Goal: Transaction & Acquisition: Obtain resource

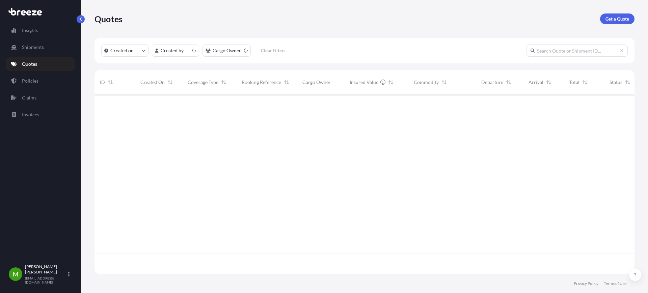
scroll to position [177, 534]
click at [615, 18] on p "Get a Quote" at bounding box center [617, 19] width 24 height 7
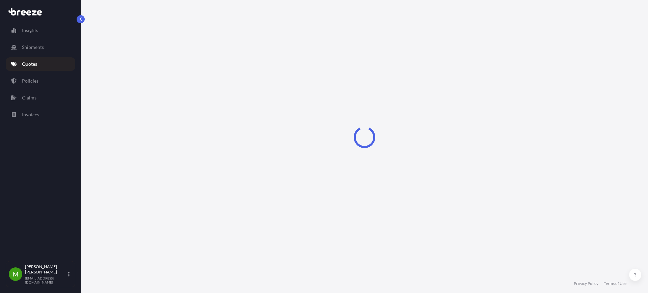
select select "Sea"
select select "1"
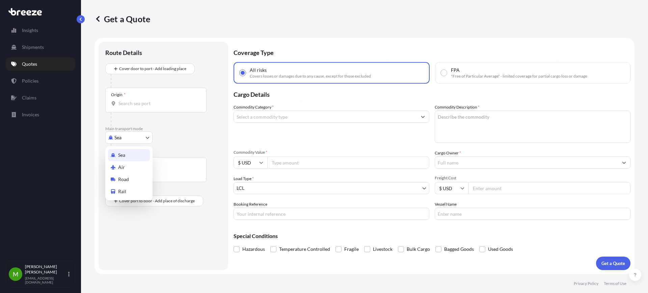
click at [125, 138] on body "Insights Shipments Quotes Policies Claims Invoices M [PERSON_NAME] [EMAIL_ADDRE…" at bounding box center [324, 146] width 648 height 293
click at [130, 180] on div "Road" at bounding box center [129, 179] width 42 height 12
select select "Road"
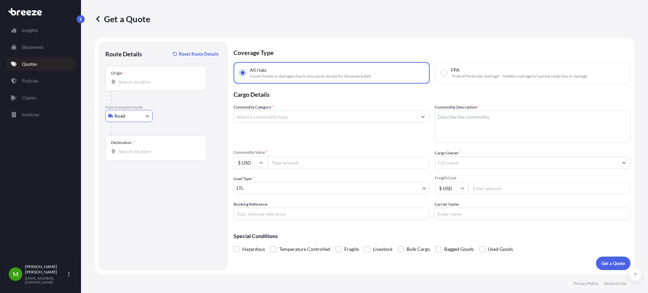
click at [293, 215] on input "Booking Reference" at bounding box center [332, 214] width 196 height 12
paste input "QUOTE #1713 PO 37461"
type input "QUOTE #1713 PO 37461"
click at [332, 169] on div "Commodity Category * Commodity Description * Commodity Value * $ USD Cargo Owne…" at bounding box center [432, 162] width 397 height 116
click at [331, 159] on input "Commodity Value *" at bounding box center [348, 163] width 162 height 12
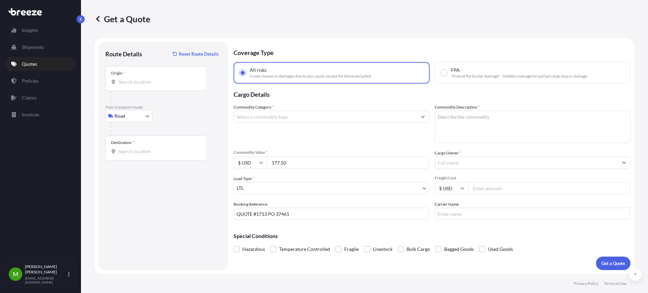
type input "177.50"
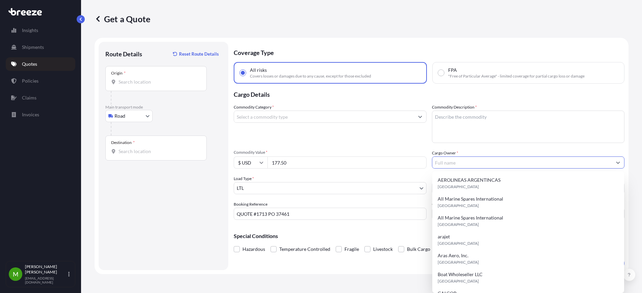
click at [458, 165] on input "Cargo Owner *" at bounding box center [522, 163] width 180 height 12
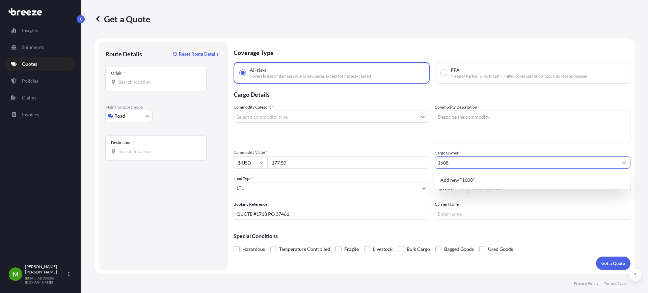
drag, startPoint x: 467, startPoint y: 163, endPoint x: 380, endPoint y: 160, distance: 87.1
click at [388, 162] on div "Commodity Category * Commodity Description * Commodity Value * $ USD 177.50 Car…" at bounding box center [432, 162] width 397 height 116
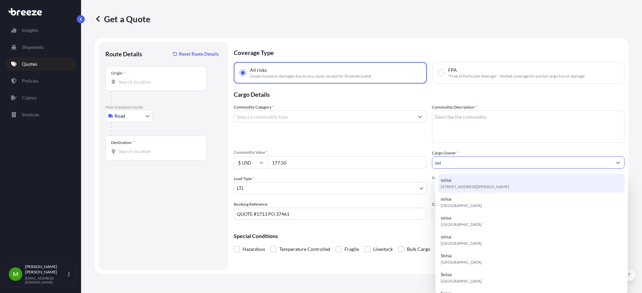
click at [460, 181] on div "soisa [STREET_ADDRESS][PERSON_NAME]" at bounding box center [531, 183] width 187 height 19
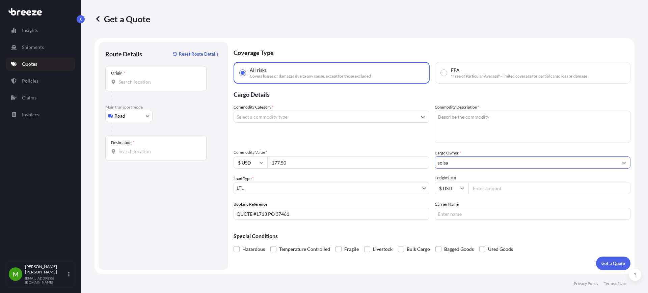
type input "soisa"
click at [485, 189] on input "Freight Cost" at bounding box center [549, 188] width 162 height 12
type input "1608"
click at [132, 115] on body "Insights Shipments Quotes Policies Claims Invoices M [PERSON_NAME] [EMAIL_ADDRE…" at bounding box center [324, 146] width 648 height 293
click at [126, 140] on div "Air" at bounding box center [129, 146] width 42 height 12
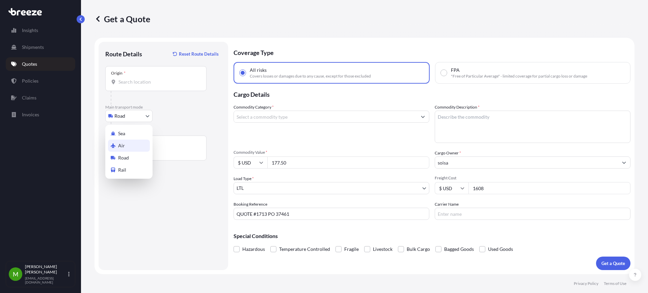
select select "Air"
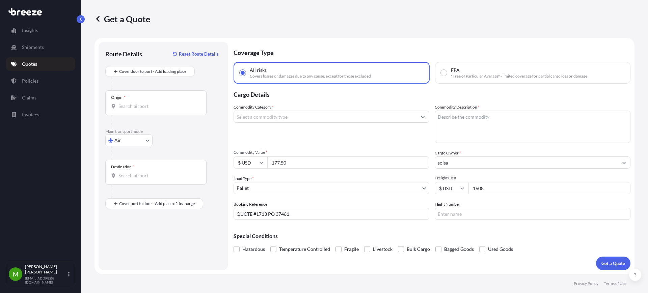
click at [141, 98] on div "Origin *" at bounding box center [155, 102] width 101 height 25
click at [141, 103] on input "Origin *" at bounding box center [158, 106] width 80 height 7
paste input "71088"
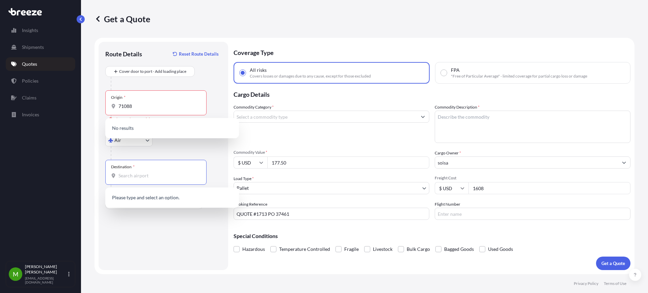
click at [137, 172] on input "Destination *" at bounding box center [158, 175] width 80 height 7
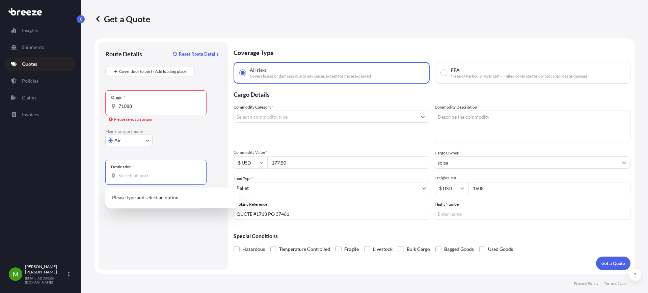
click at [139, 222] on div "Route Details Reset Route Details Cover door to port - Add loading place Place …" at bounding box center [163, 156] width 116 height 215
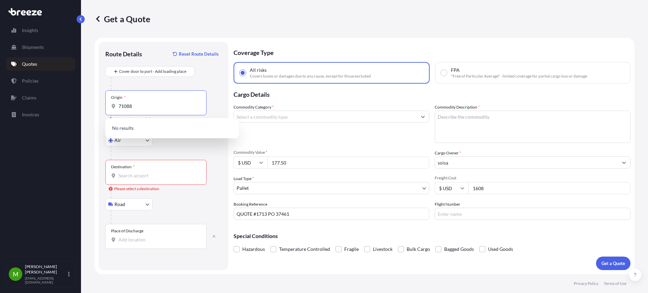
drag, startPoint x: 135, startPoint y: 103, endPoint x: 71, endPoint y: 106, distance: 63.5
click at [73, 106] on div "Insights Shipments Quotes Policies Claims Invoices M [PERSON_NAME] [EMAIL_ADDRE…" at bounding box center [324, 146] width 648 height 293
paste input "Holzgerlingen"
type input "Holzgerlingen"
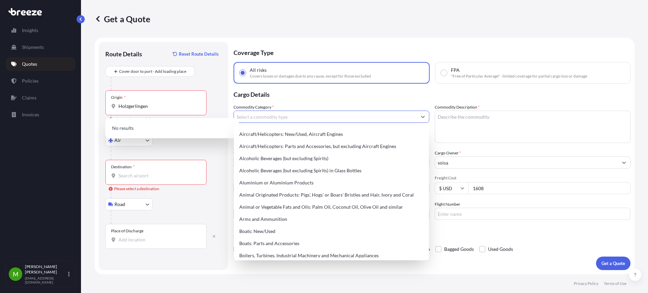
click at [295, 120] on input "Commodity Category *" at bounding box center [325, 117] width 183 height 12
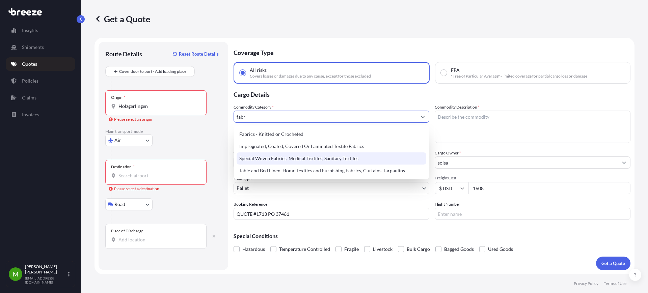
click at [317, 164] on div "Special Woven Fabrics, Medical Textiles, Sanitary Textiles" at bounding box center [332, 159] width 190 height 12
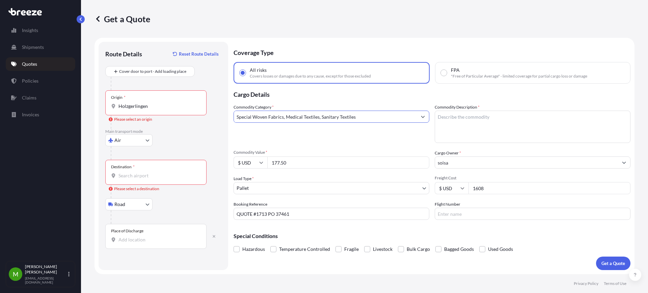
type input "Special Woven Fabrics, Medical Textiles, Sanitary Textiles"
click at [490, 127] on textarea "Commodity Description *" at bounding box center [533, 127] width 196 height 32
type textarea "velcro"
click at [144, 106] on input "Holzgerlingen" at bounding box center [158, 106] width 80 height 7
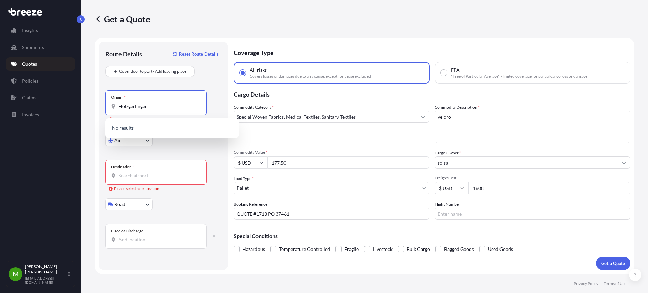
click at [144, 106] on input "Holzgerlingen" at bounding box center [158, 106] width 80 height 7
click at [157, 125] on p "No results" at bounding box center [172, 128] width 128 height 15
drag, startPoint x: 165, startPoint y: 105, endPoint x: 59, endPoint y: 112, distance: 106.2
click at [60, 112] on div "Insights Shipments Quotes Policies Claims Invoices M [PERSON_NAME] [EMAIL_ADDRE…" at bounding box center [324, 146] width 648 height 293
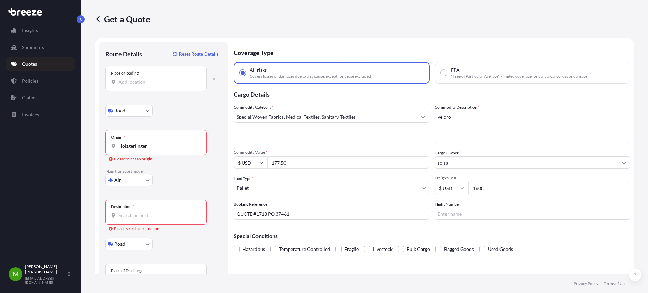
click at [140, 85] on input "Place of loading" at bounding box center [158, 82] width 80 height 7
paste input "Holzgerlingen"
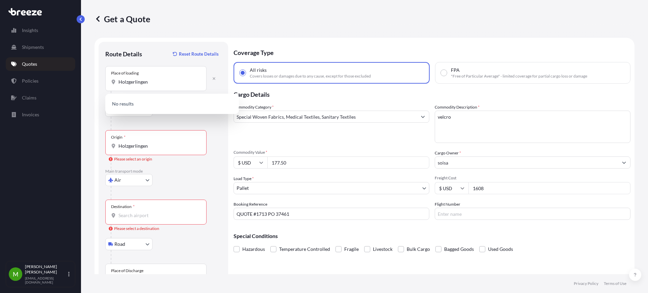
click at [182, 181] on div "Air Sea Air Road Rail" at bounding box center [163, 180] width 116 height 12
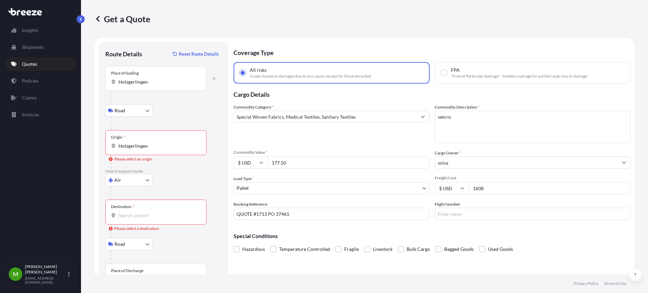
click at [135, 84] on input "Holzgerlingen" at bounding box center [158, 82] width 80 height 7
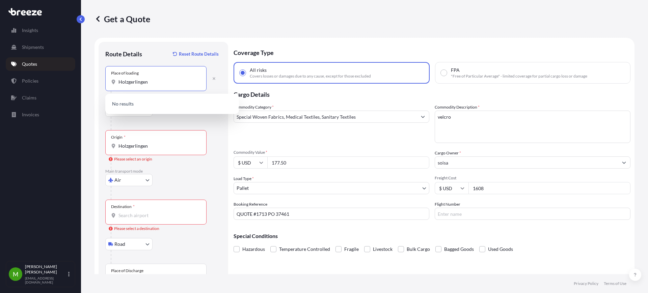
click at [135, 84] on input "Holzgerlingen" at bounding box center [158, 82] width 80 height 7
paste input "71088"
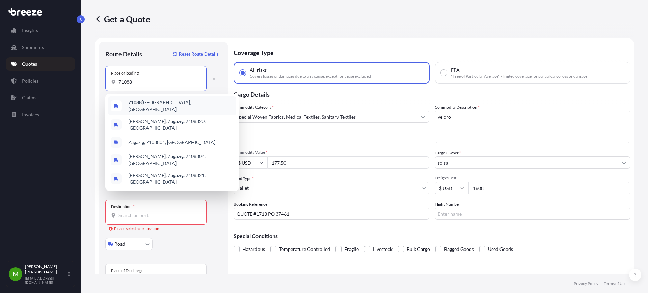
click at [201, 97] on div "71088 [GEOGRAPHIC_DATA], [GEOGRAPHIC_DATA]" at bounding box center [172, 106] width 128 height 19
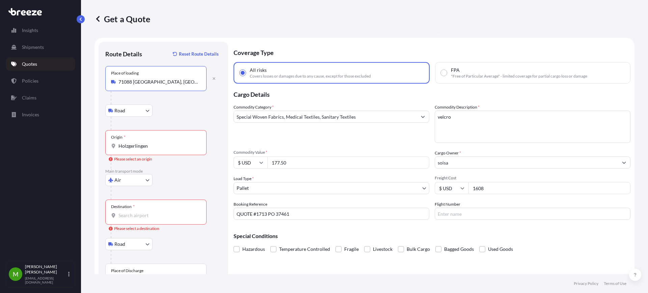
type input "71088 [GEOGRAPHIC_DATA], [GEOGRAPHIC_DATA]"
click at [143, 147] on input "Holzgerlingen" at bounding box center [158, 146] width 80 height 7
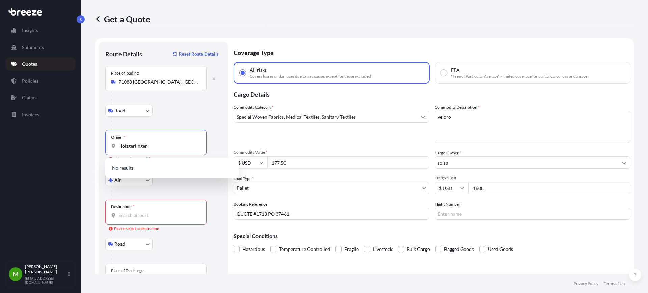
click at [143, 147] on input "Holzgerlingen" at bounding box center [158, 146] width 80 height 7
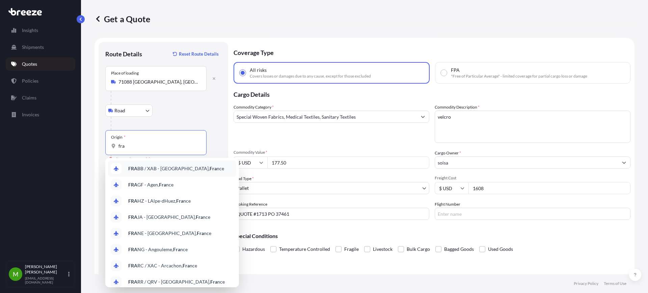
drag, startPoint x: 135, startPoint y: 146, endPoint x: 68, endPoint y: 149, distance: 67.5
click at [68, 149] on div "Insights Shipments Quotes Policies Claims Invoices M [PERSON_NAME] [EMAIL_ADDRE…" at bounding box center [324, 146] width 648 height 293
type input "F"
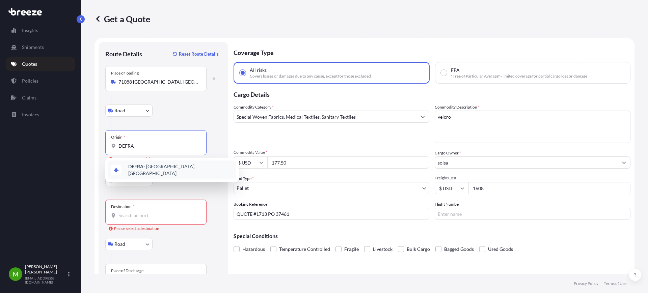
click at [204, 173] on div "DEFRA - [GEOGRAPHIC_DATA], [GEOGRAPHIC_DATA]" at bounding box center [172, 170] width 128 height 19
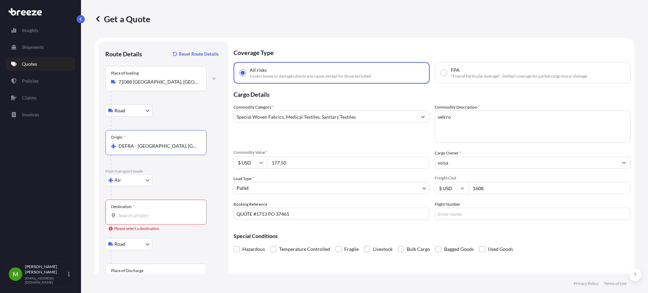
type input "DEFRA - [GEOGRAPHIC_DATA], [GEOGRAPHIC_DATA]"
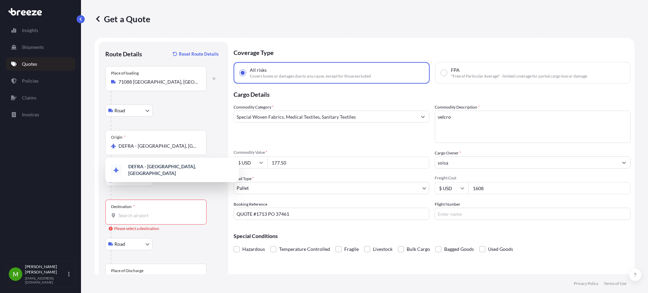
click at [128, 211] on div "Destination *" at bounding box center [155, 212] width 101 height 25
click at [128, 212] on input "Destination * Please select a destination" at bounding box center [158, 215] width 80 height 7
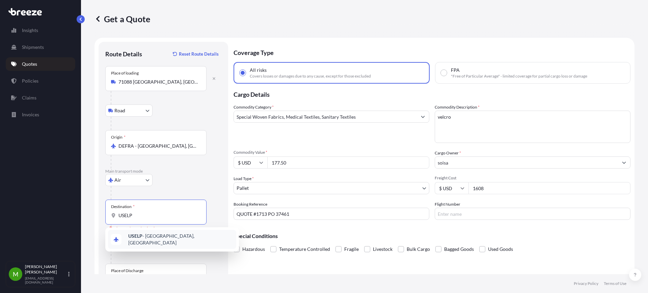
click at [146, 233] on div "USELP - [GEOGRAPHIC_DATA], [GEOGRAPHIC_DATA]" at bounding box center [172, 239] width 128 height 19
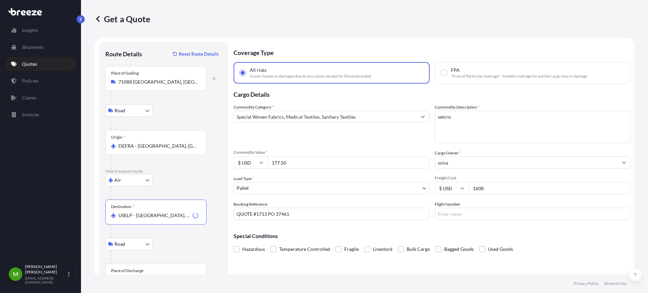
scroll to position [25, 0]
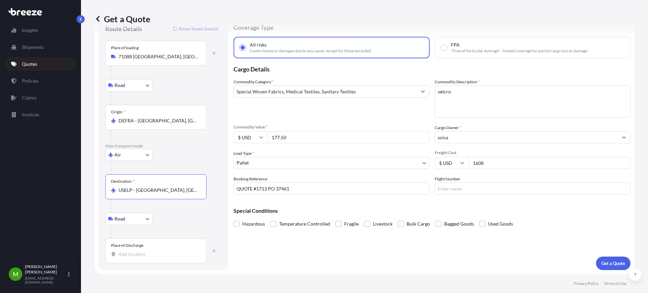
type input "USELP - [GEOGRAPHIC_DATA], [GEOGRAPHIC_DATA]"
click at [145, 250] on div "Place of Discharge" at bounding box center [155, 251] width 101 height 25
click at [145, 251] on input "Place of Discharge" at bounding box center [158, 254] width 80 height 7
paste input "79927"
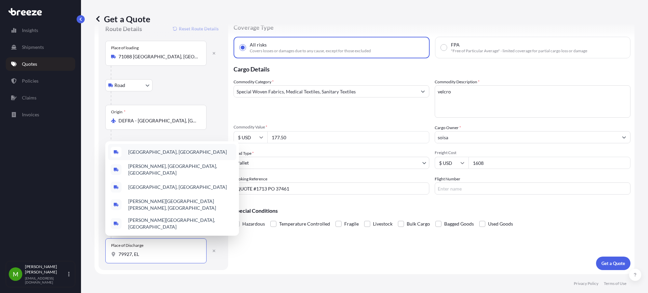
click at [179, 159] on div "[GEOGRAPHIC_DATA], [GEOGRAPHIC_DATA]" at bounding box center [172, 152] width 128 height 16
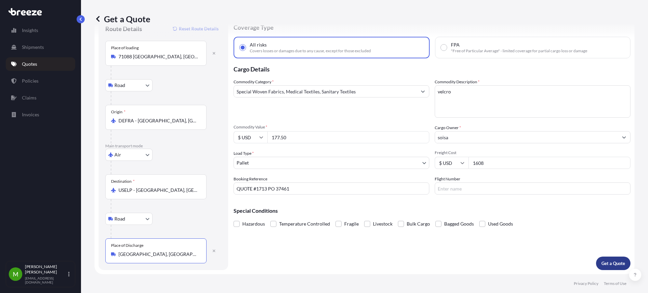
type input "[GEOGRAPHIC_DATA], [GEOGRAPHIC_DATA]"
click at [605, 263] on p "Get a Quote" at bounding box center [613, 263] width 24 height 7
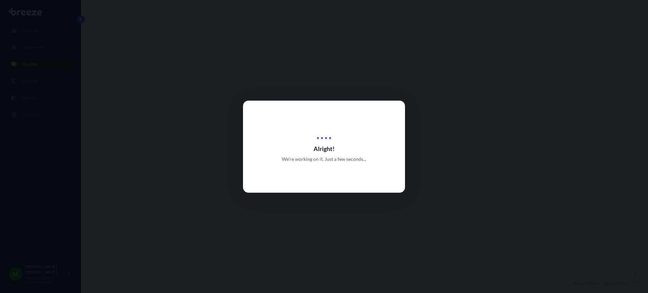
select select "Road"
select select "Air"
select select "Road"
select select "1"
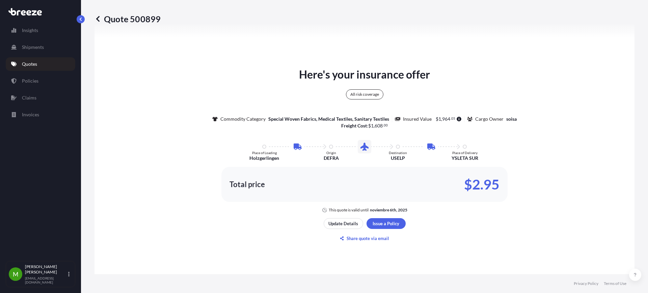
scroll to position [397, 0]
